Goal: Task Accomplishment & Management: Use online tool/utility

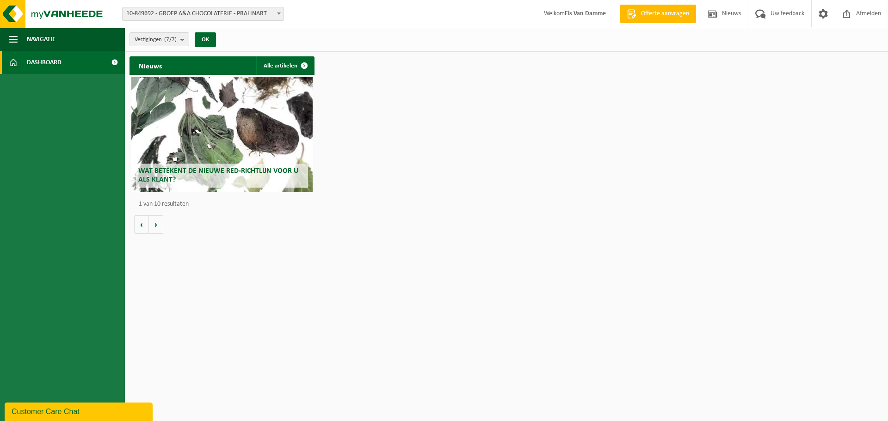
click at [267, 13] on span "10-849692 - GROEP A&A CHOCOLATERIE - PRALINART" at bounding box center [203, 13] width 161 height 13
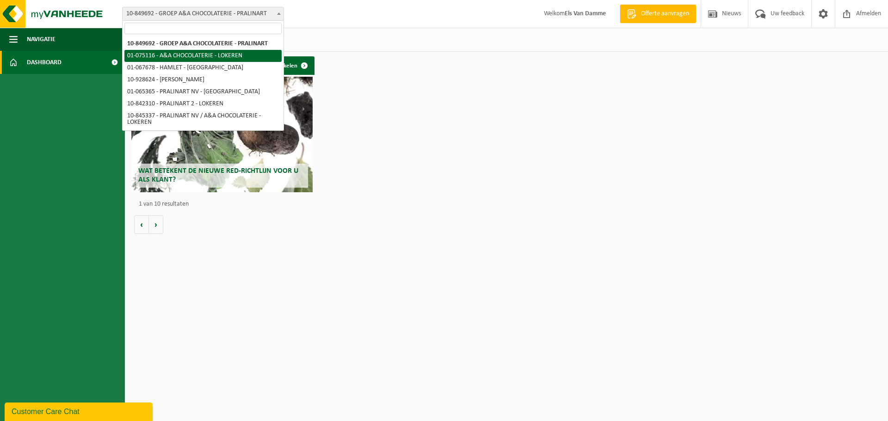
select select "528"
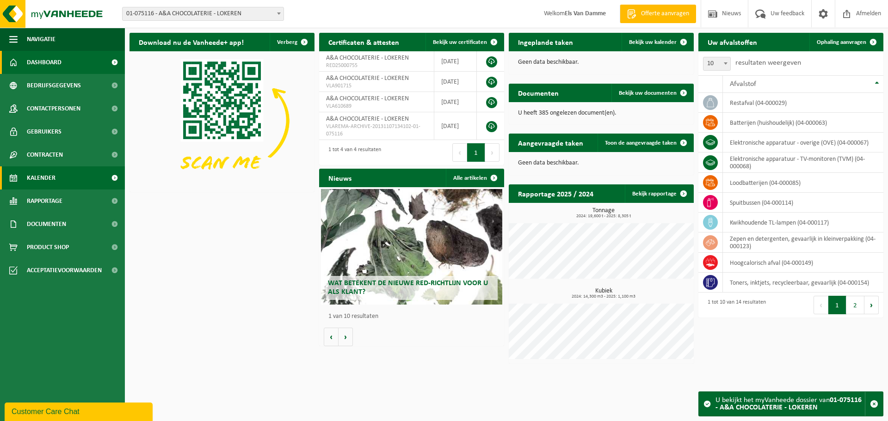
drag, startPoint x: 57, startPoint y: 173, endPoint x: 77, endPoint y: 170, distance: 20.1
click at [57, 173] on link "Kalender" at bounding box center [62, 178] width 125 height 23
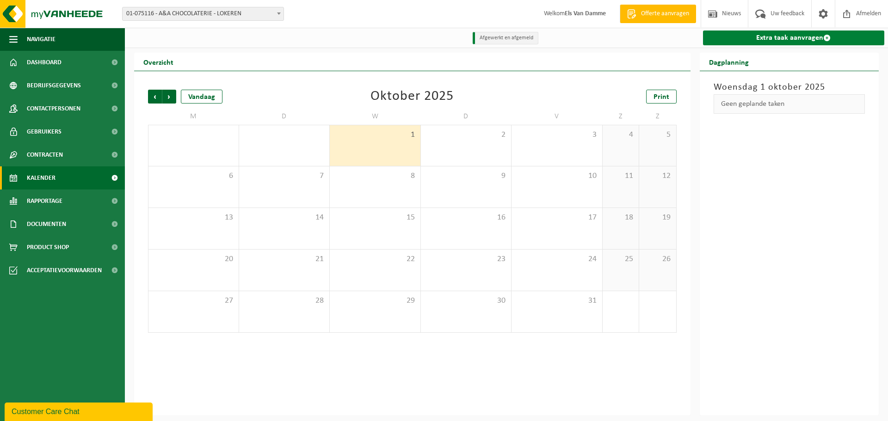
click at [755, 41] on link "Extra taak aanvragen" at bounding box center [794, 38] width 182 height 15
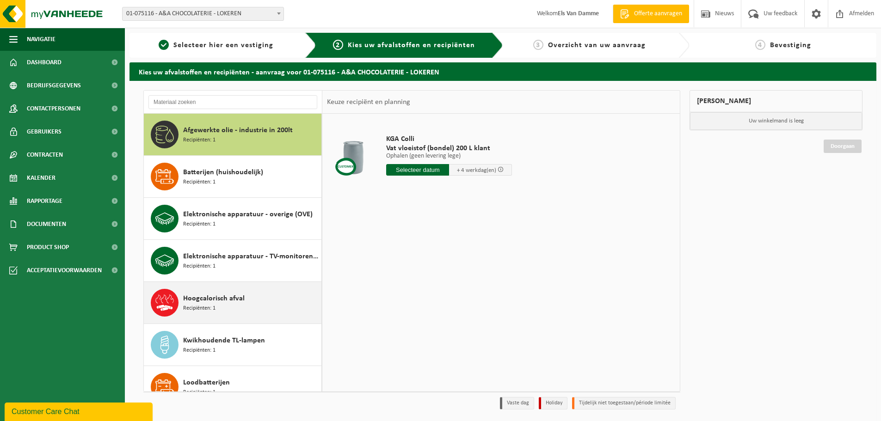
click at [258, 303] on div "Hoogcalorisch afval Recipiënten: 1" at bounding box center [251, 303] width 136 height 28
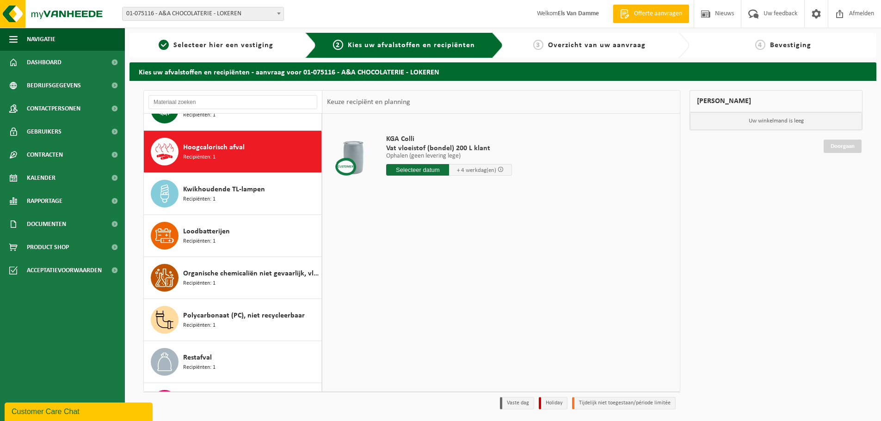
scroll to position [168, 0]
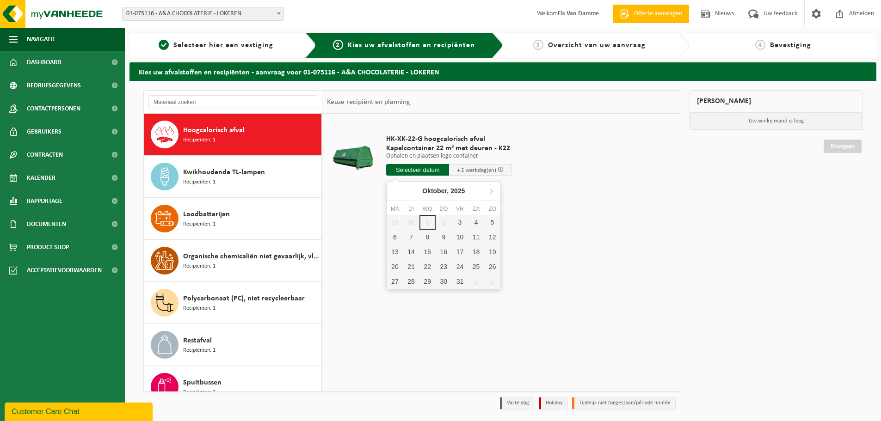
click at [429, 173] on input "text" at bounding box center [417, 170] width 63 height 12
click at [462, 222] on div "3" at bounding box center [460, 222] width 16 height 15
type input "Van 2025-10-03"
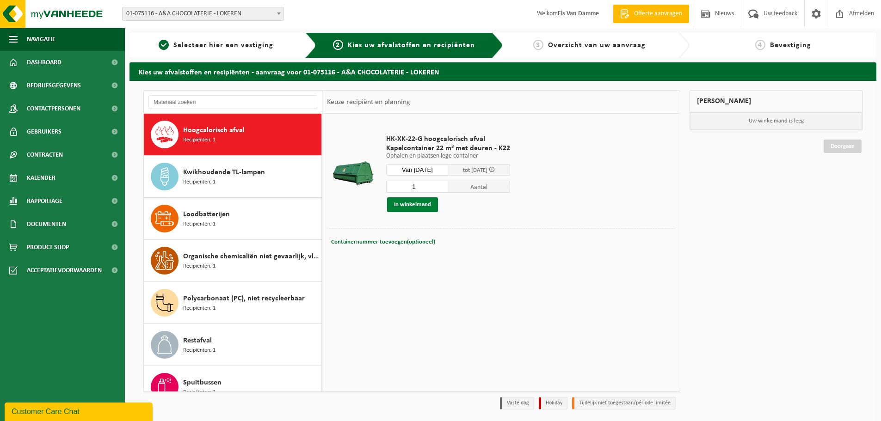
drag, startPoint x: 421, startPoint y: 206, endPoint x: 497, endPoint y: 204, distance: 76.4
click at [422, 207] on button "In winkelmand" at bounding box center [412, 205] width 51 height 15
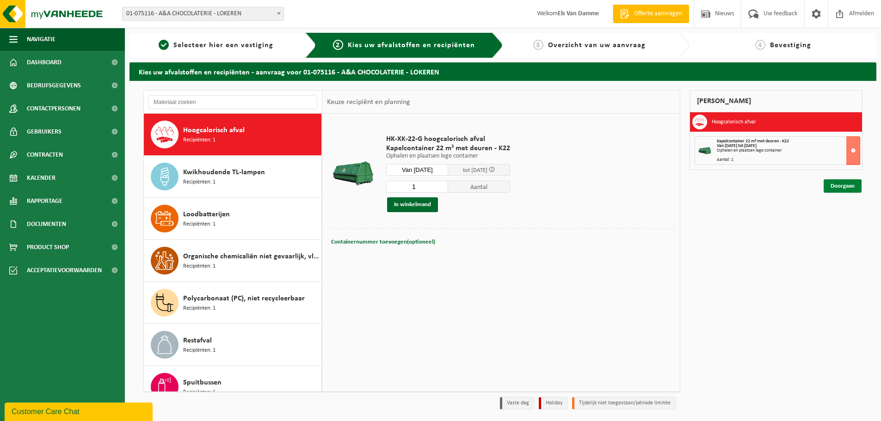
click at [848, 189] on link "Doorgaan" at bounding box center [843, 185] width 38 height 13
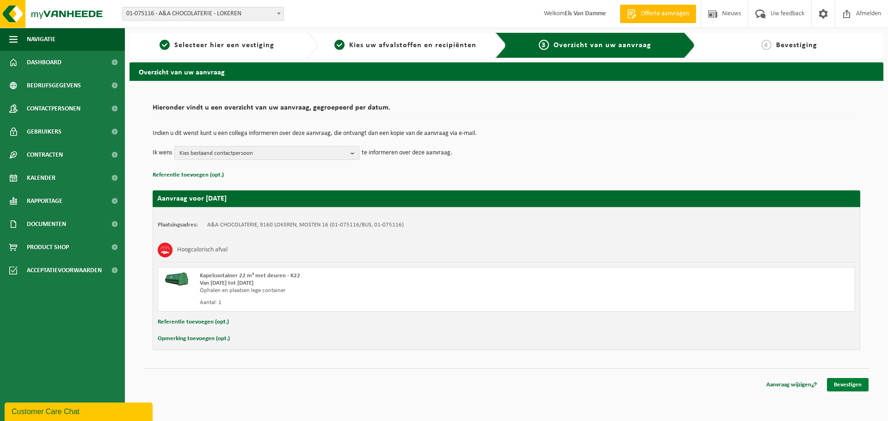
click at [850, 383] on link "Bevestigen" at bounding box center [848, 384] width 42 height 13
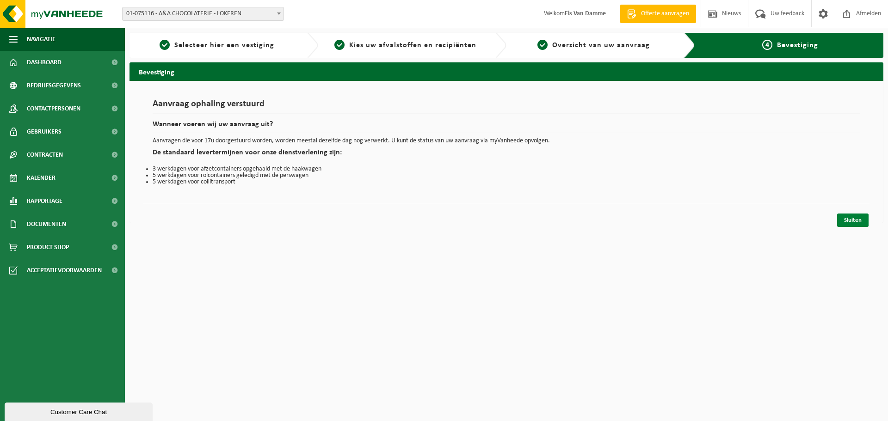
click at [851, 222] on link "Sluiten" at bounding box center [852, 220] width 31 height 13
